Goal: Transaction & Acquisition: Download file/media

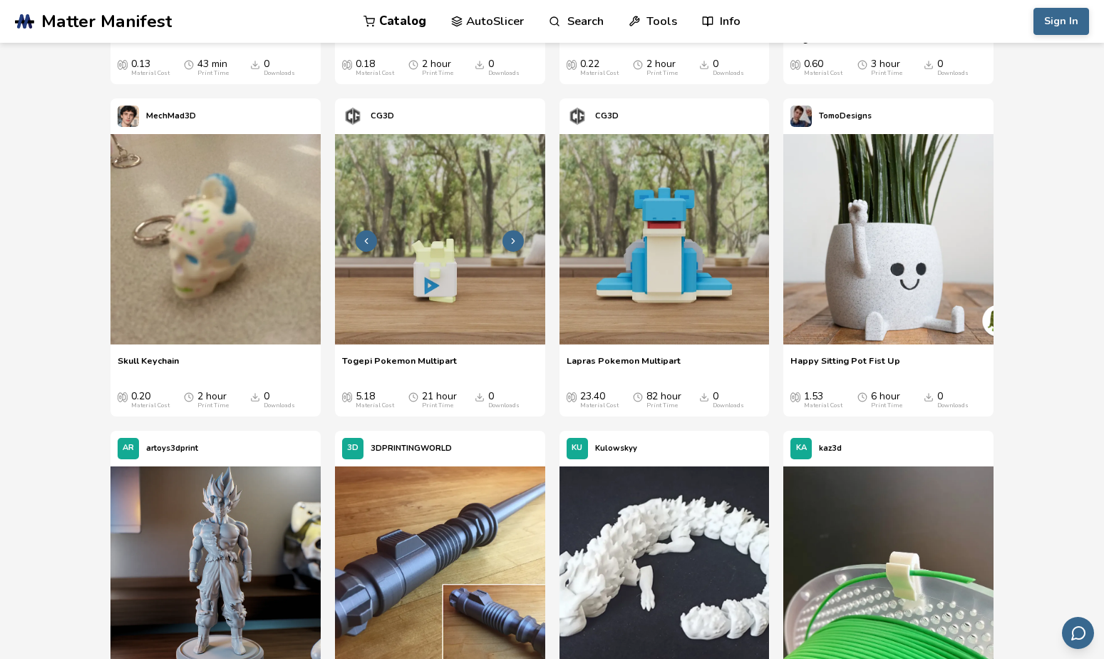
scroll to position [641, 0]
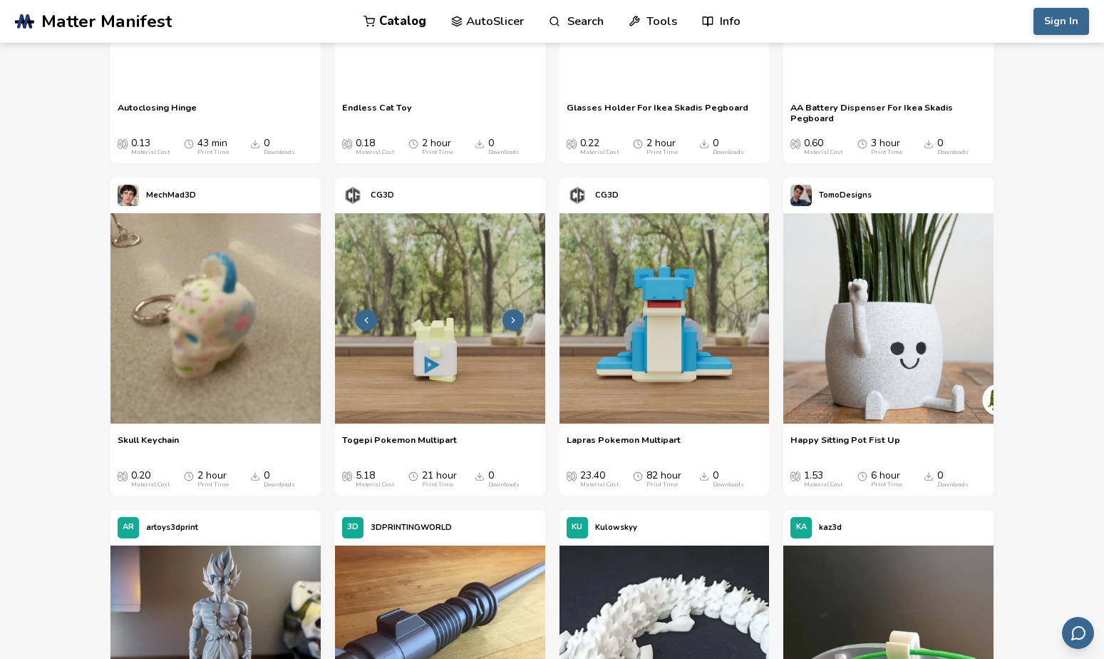
click at [439, 266] on img at bounding box center [440, 318] width 210 height 210
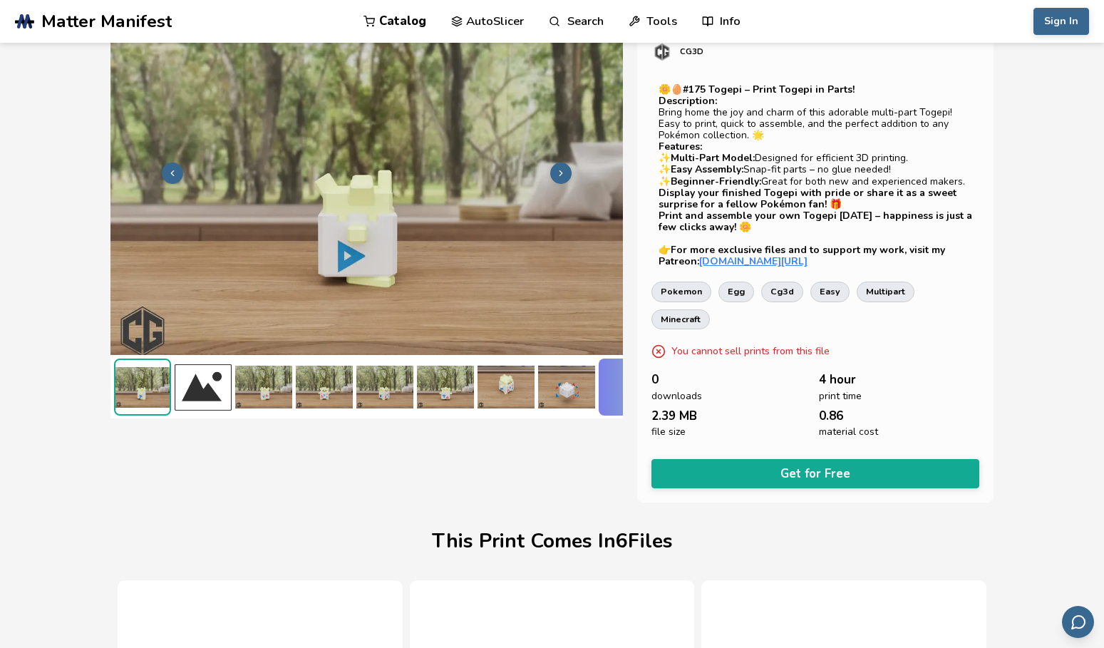
scroll to position [0, 6]
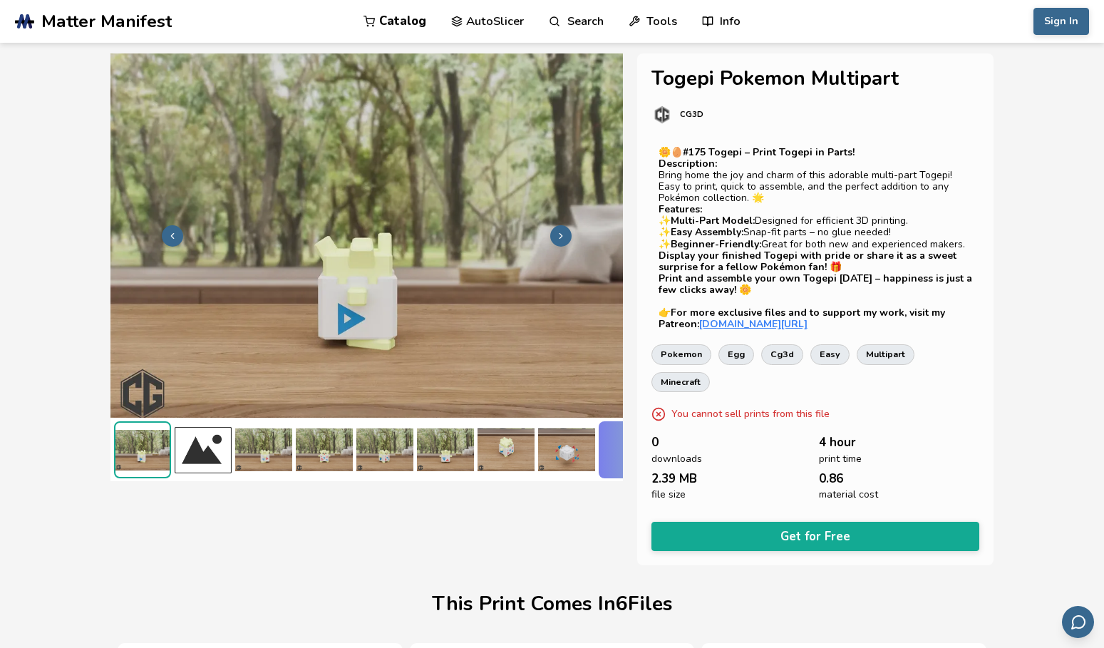
click at [269, 447] on img at bounding box center [263, 449] width 57 height 57
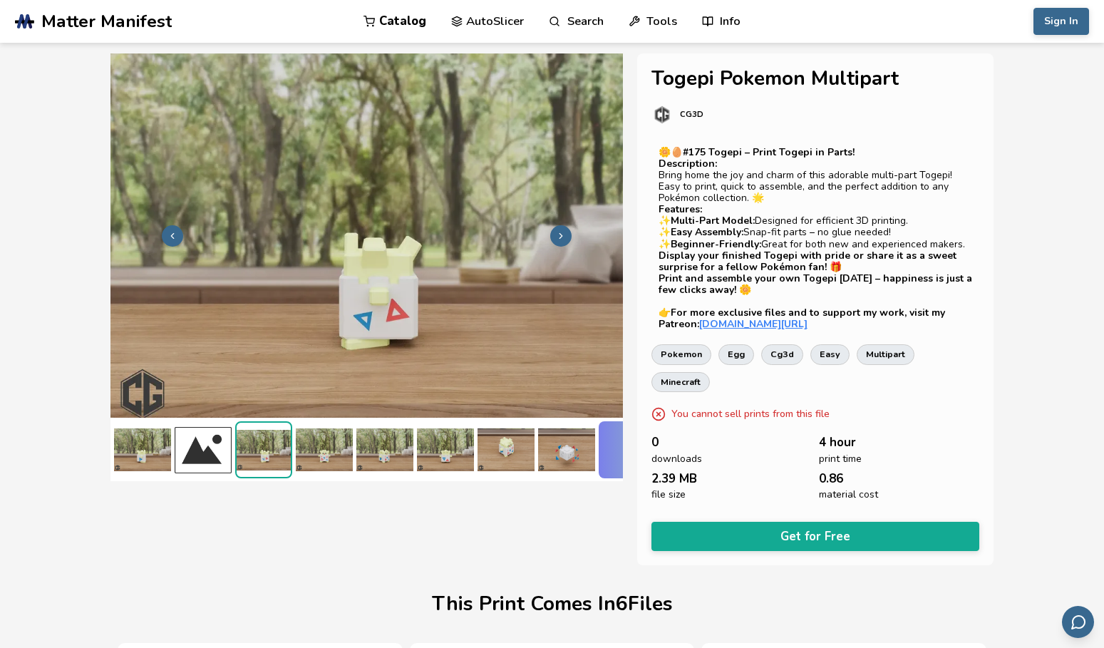
click at [336, 446] on img at bounding box center [324, 449] width 57 height 57
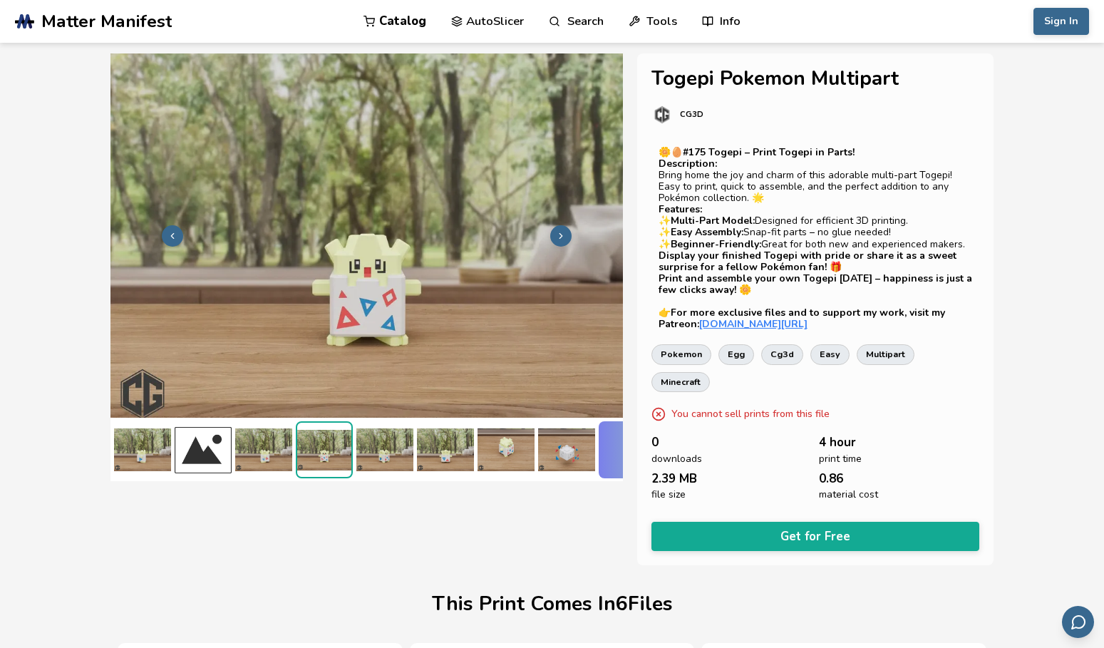
click at [411, 446] on img at bounding box center [384, 449] width 57 height 57
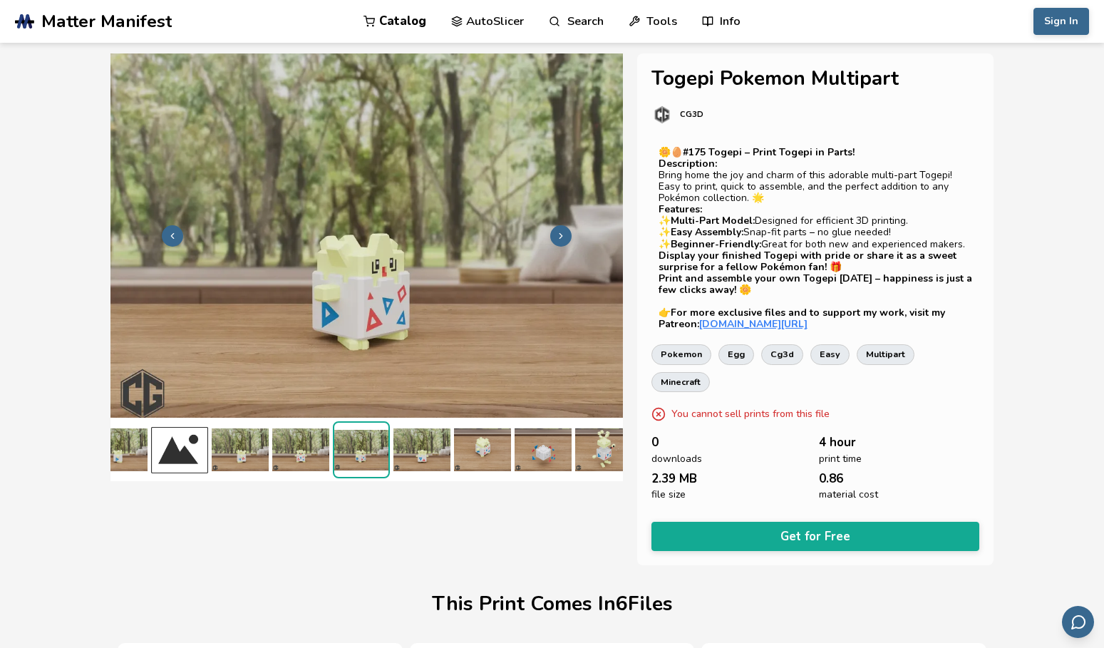
click at [502, 448] on img at bounding box center [482, 449] width 57 height 57
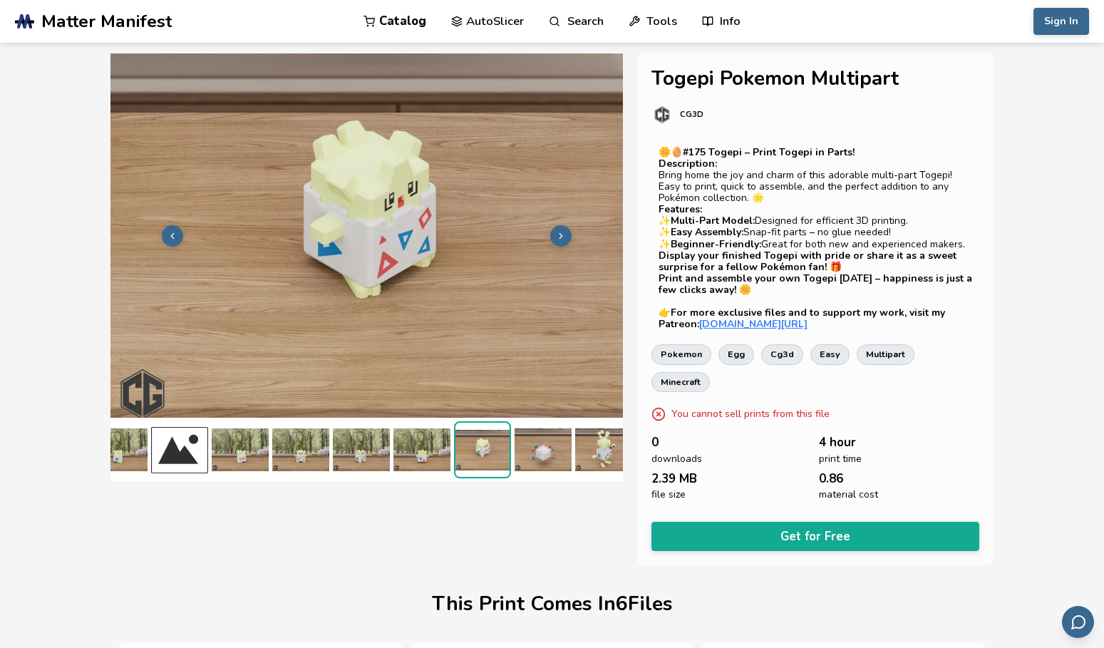
scroll to position [0, 145]
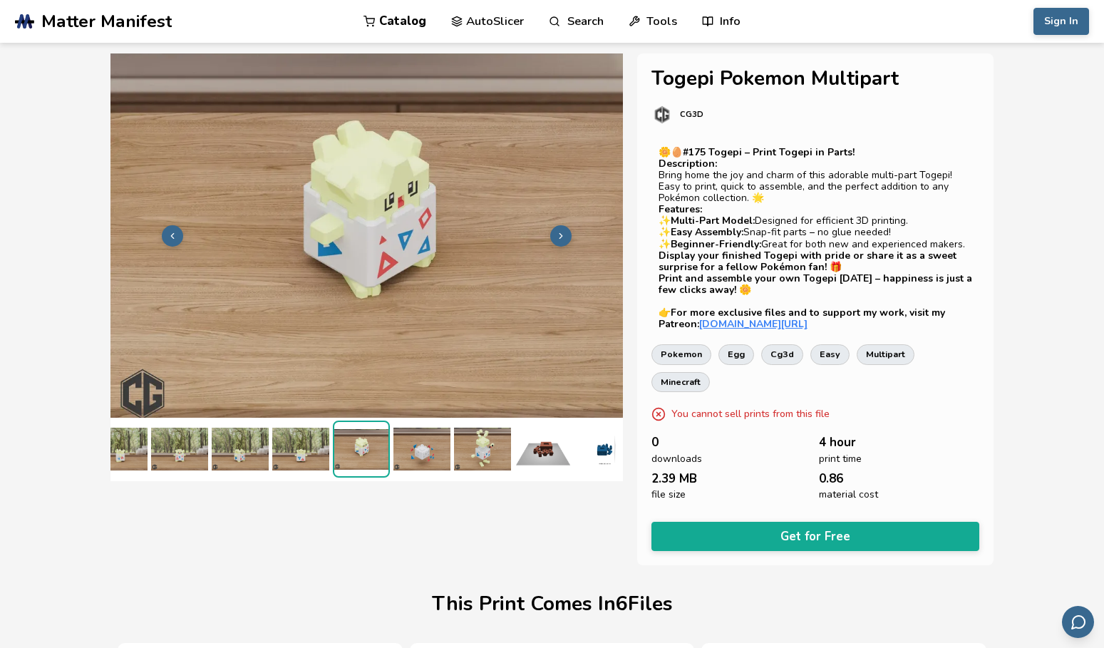
click at [515, 428] on img at bounding box center [543, 448] width 57 height 57
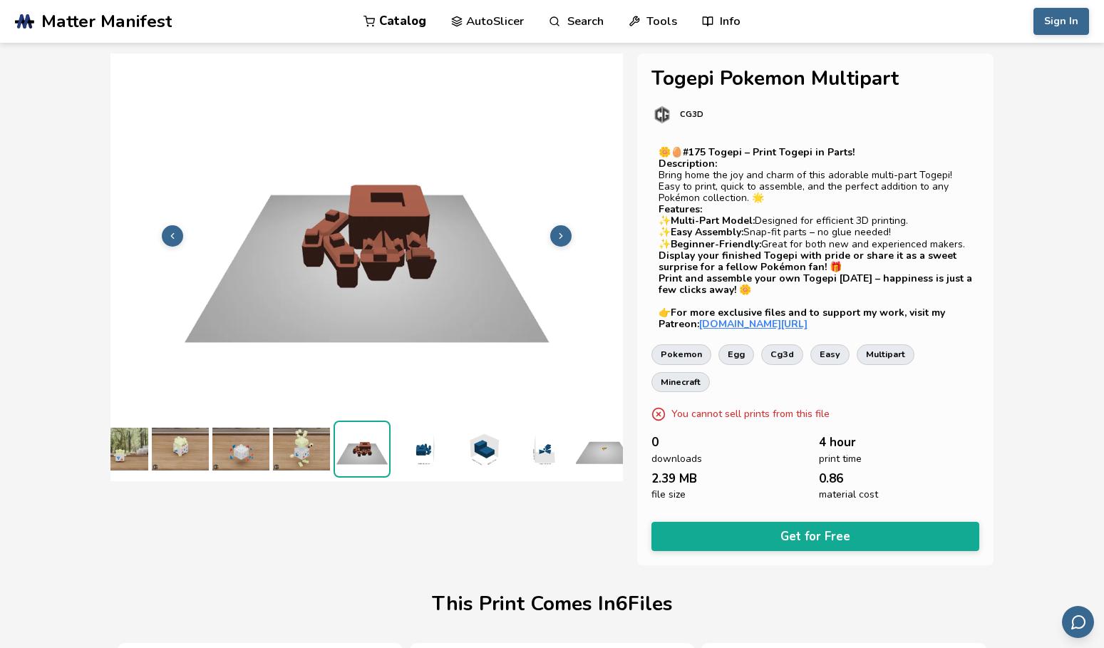
scroll to position [3, 326]
click at [369, 436] on img at bounding box center [361, 449] width 54 height 54
click at [304, 439] on img at bounding box center [300, 448] width 57 height 57
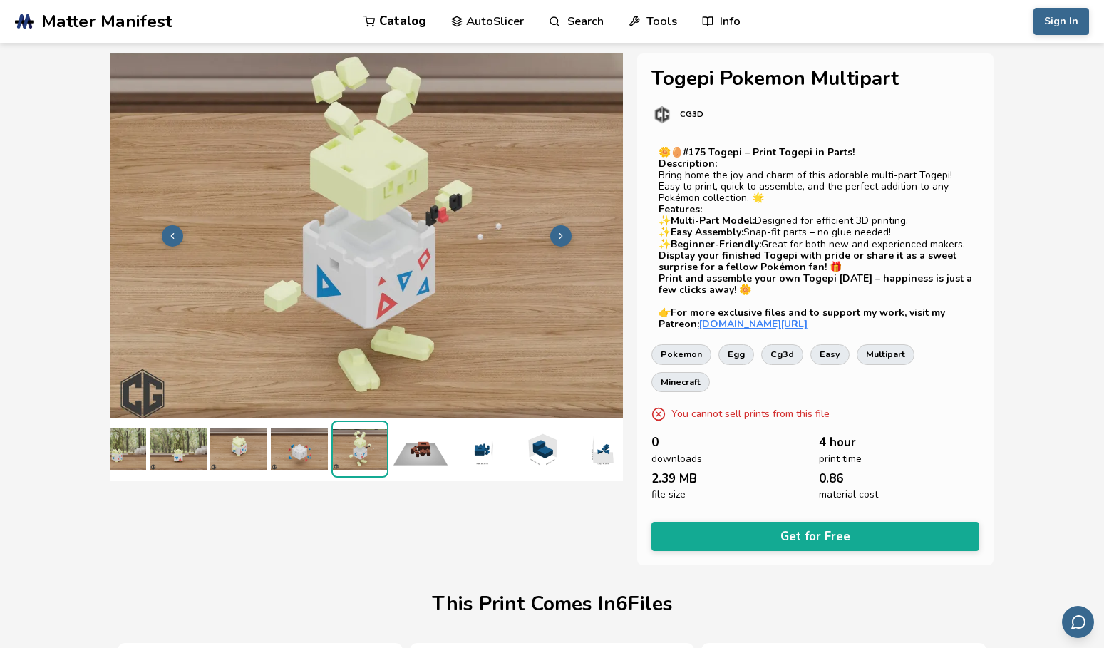
scroll to position [3, 266]
click at [423, 443] on img at bounding box center [421, 448] width 57 height 57
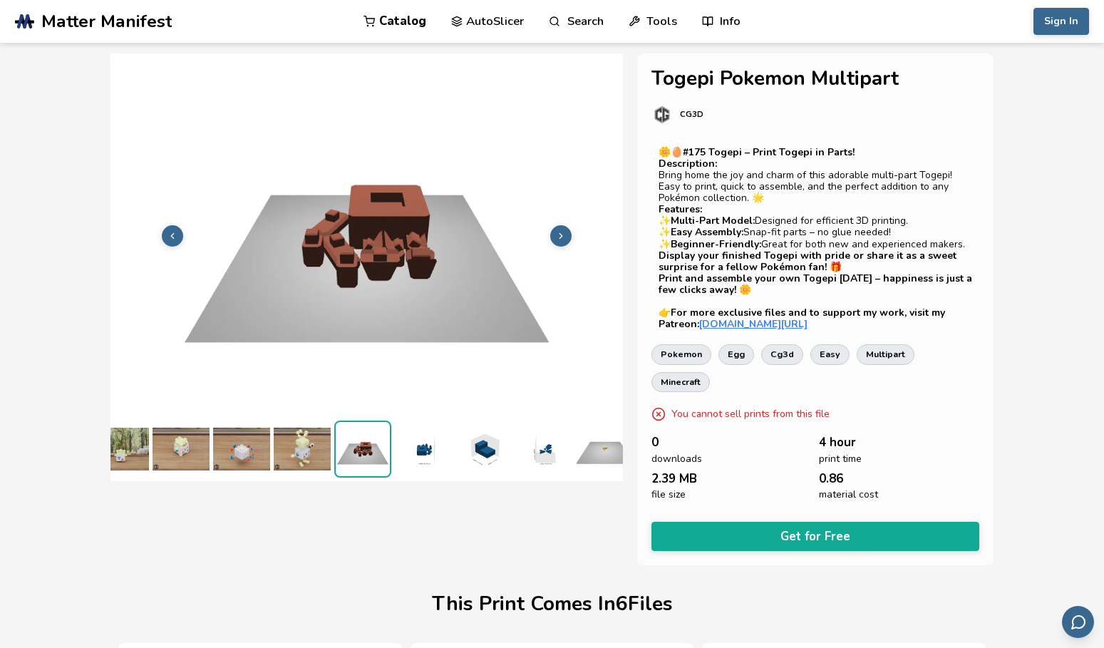
scroll to position [3, 326]
click at [426, 442] on img at bounding box center [421, 448] width 57 height 57
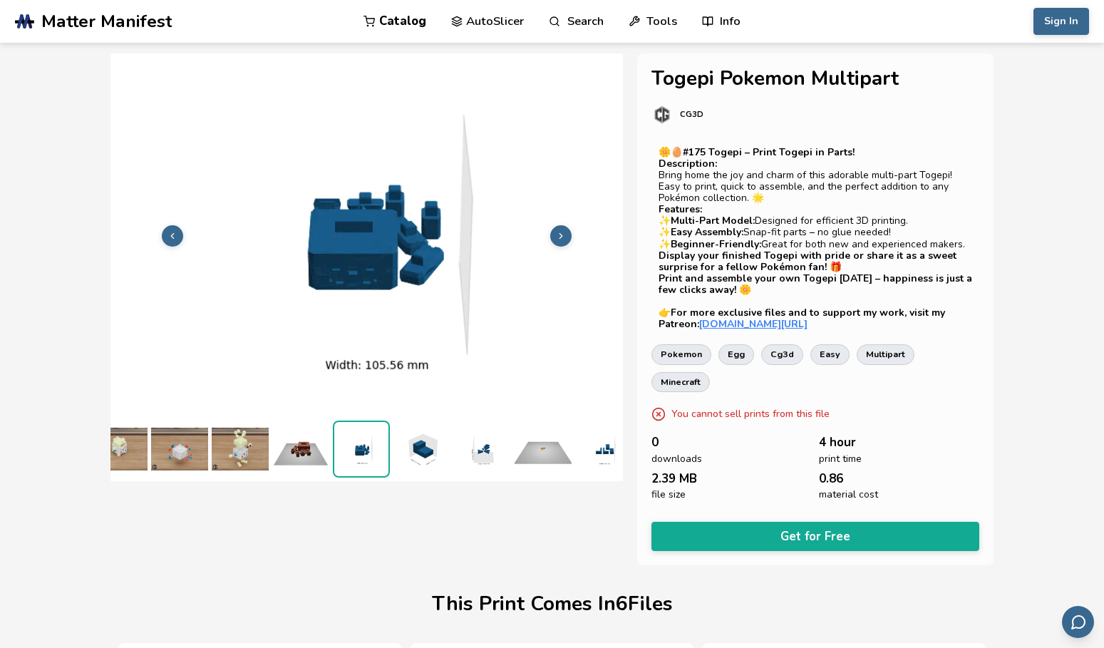
click at [425, 438] on img at bounding box center [421, 448] width 57 height 57
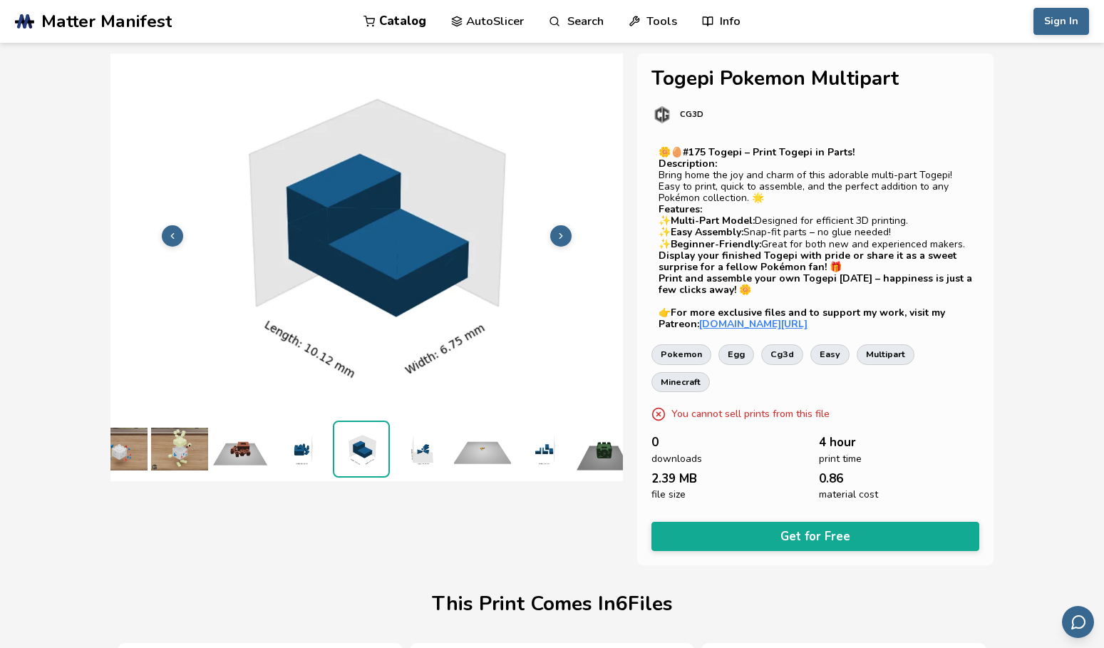
click at [443, 438] on img at bounding box center [421, 448] width 57 height 57
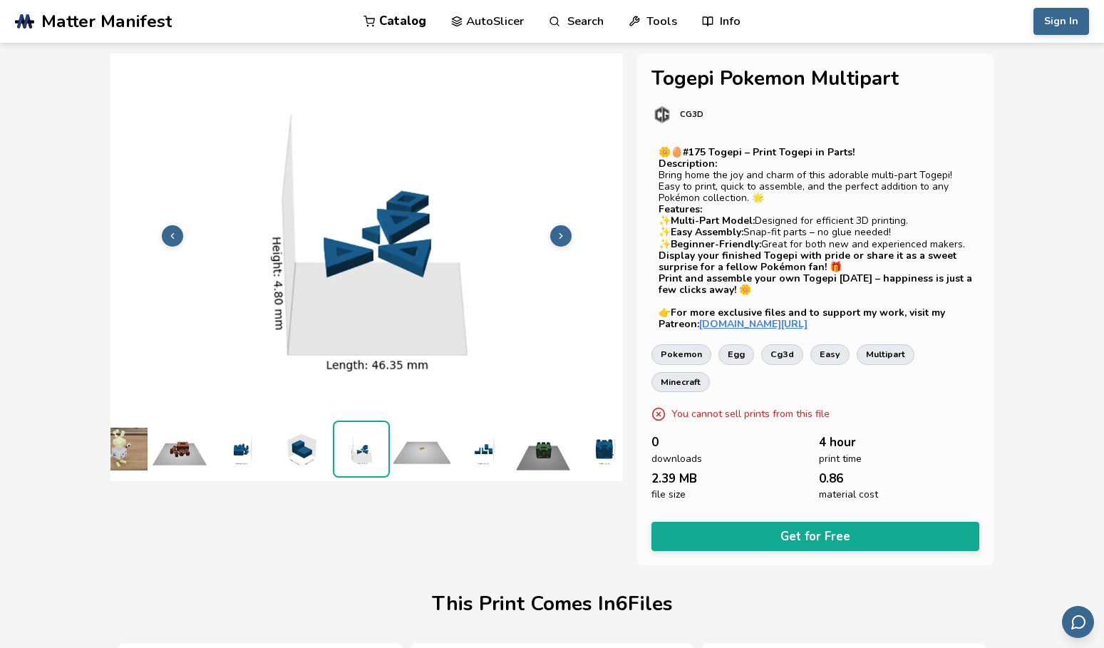
click at [482, 441] on img at bounding box center [482, 448] width 57 height 57
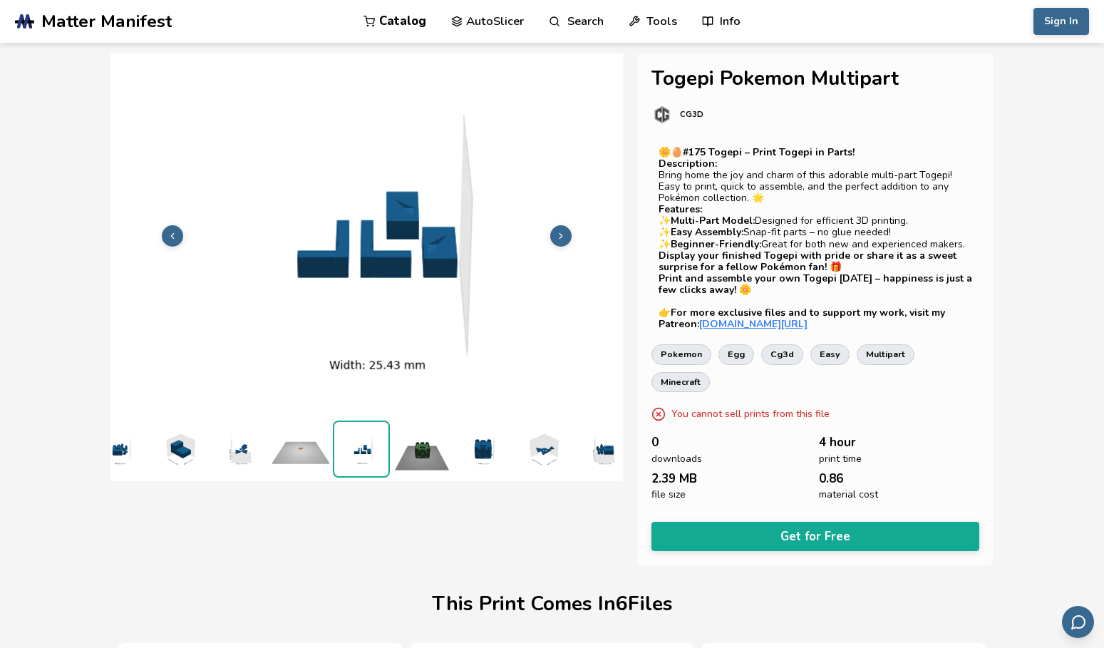
click at [485, 438] on img at bounding box center [482, 448] width 57 height 57
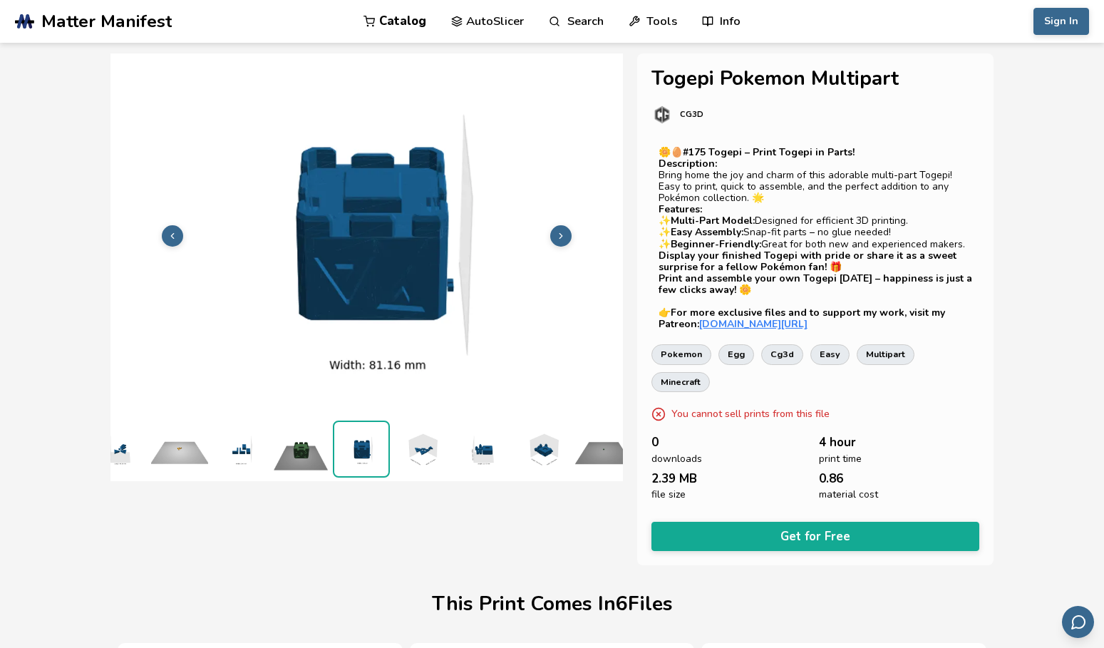
click at [487, 440] on img at bounding box center [482, 448] width 57 height 57
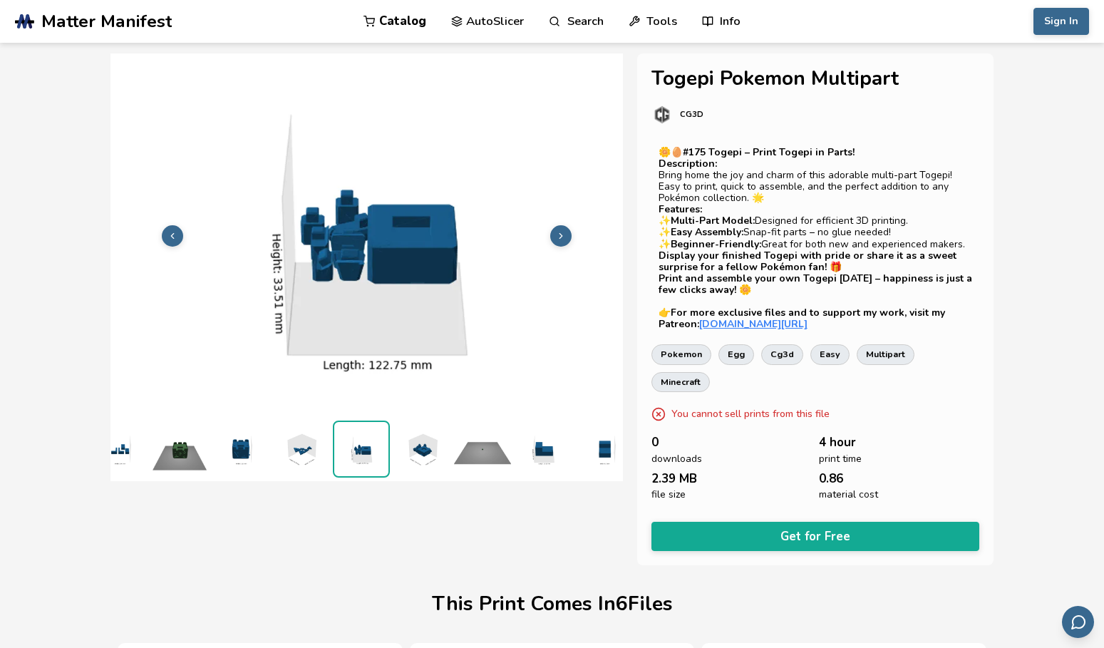
click at [504, 443] on img at bounding box center [482, 448] width 57 height 57
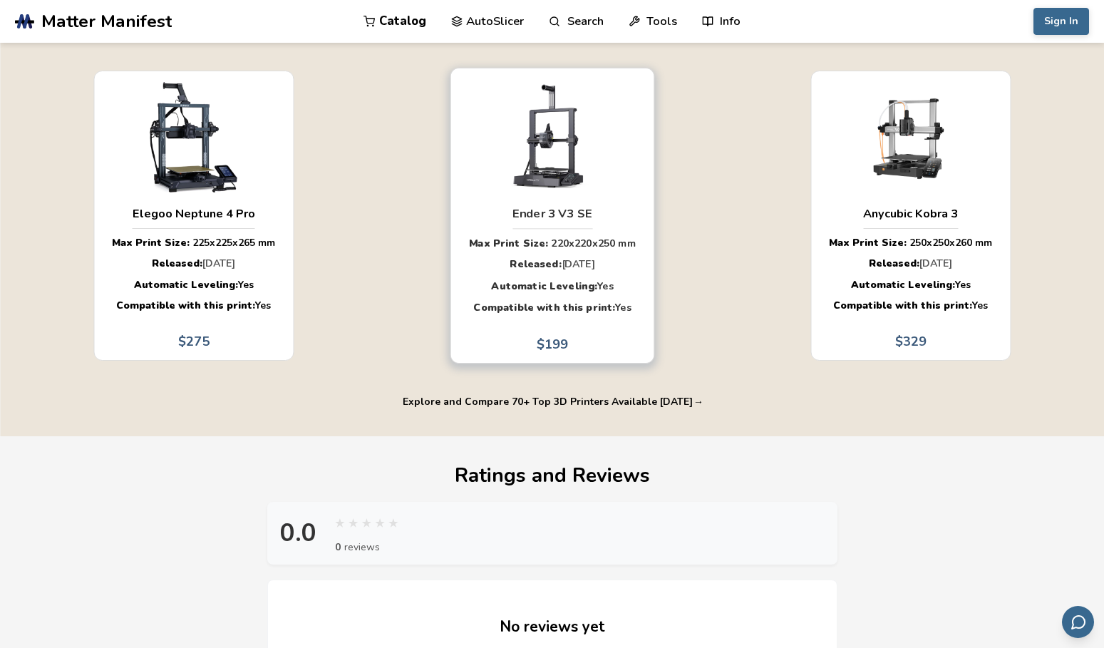
scroll to position [1354, 0]
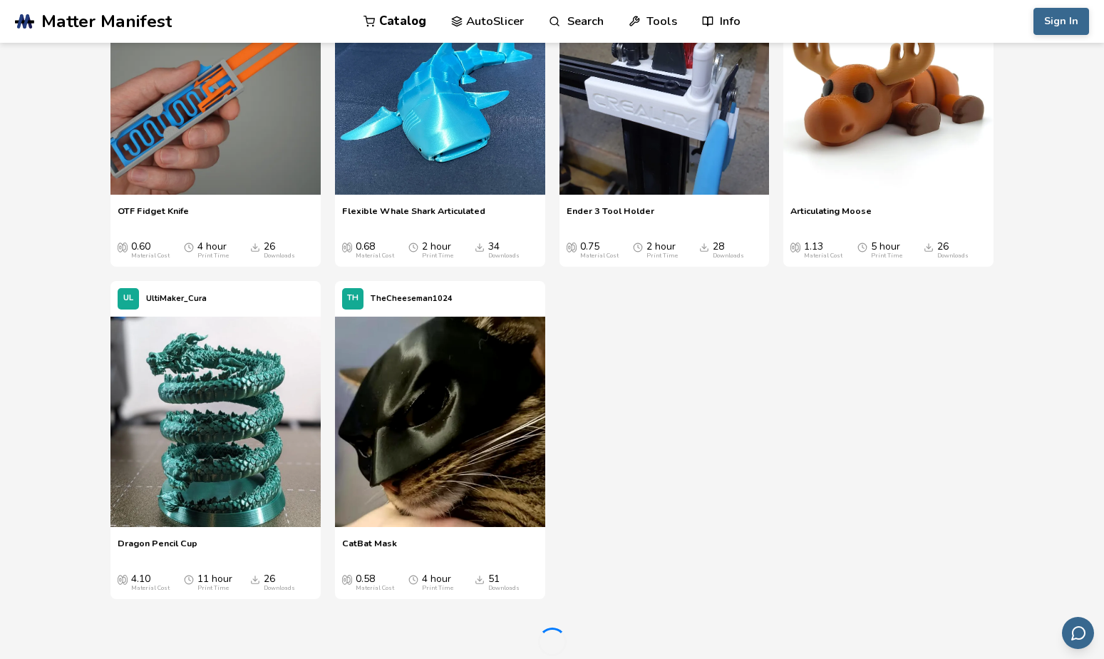
scroll to position [2779, 0]
